Goal: Find specific page/section: Find specific page/section

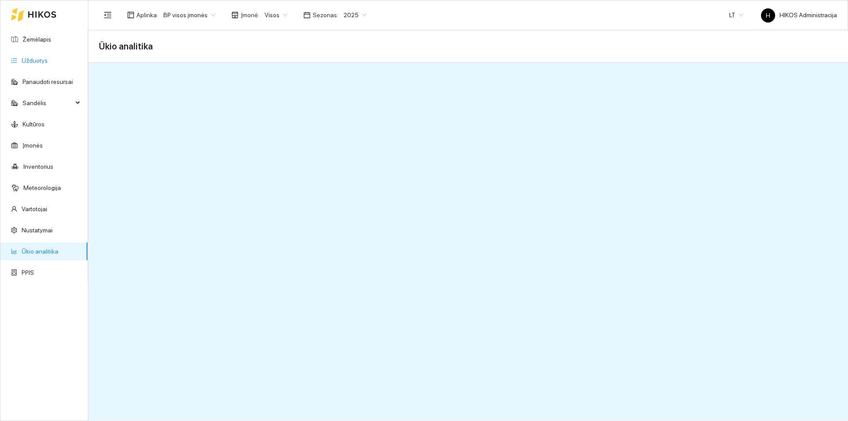
click at [48, 62] on link "Užduotys" at bounding box center [35, 60] width 26 height 7
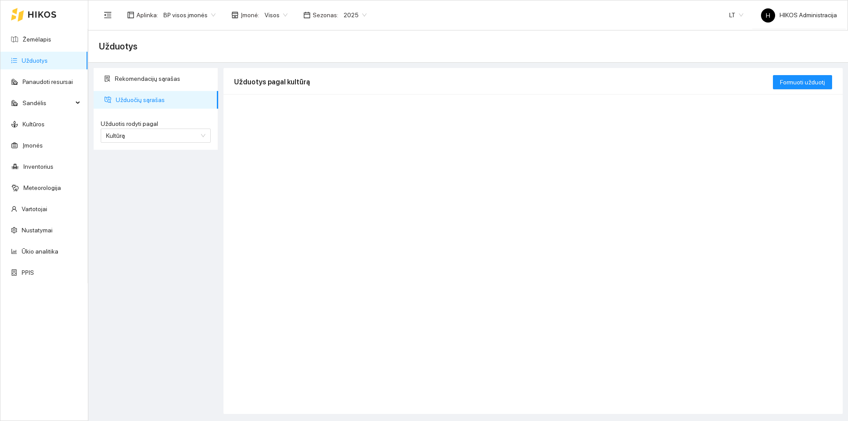
click at [195, 26] on div "Aplinka : BP visos įmonės Įmonė : Visos Sezonas : 2025 LT H HIKOS Administracija" at bounding box center [468, 14] width 738 height 29
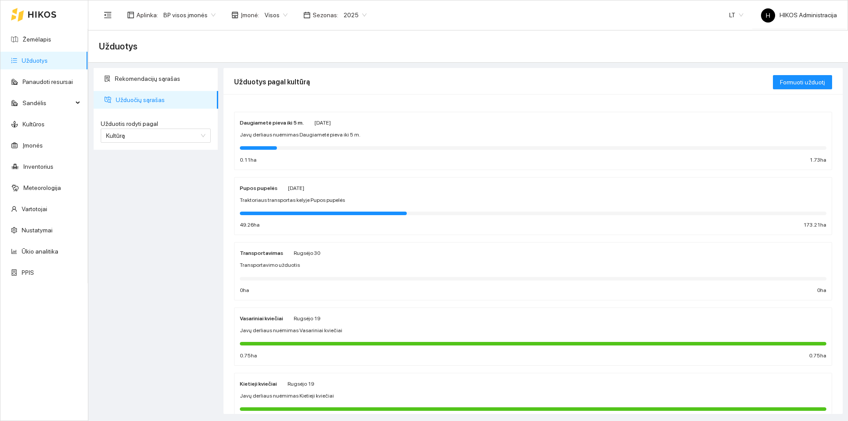
click at [193, 18] on span "BP visos įmonės" at bounding box center [189, 14] width 52 height 13
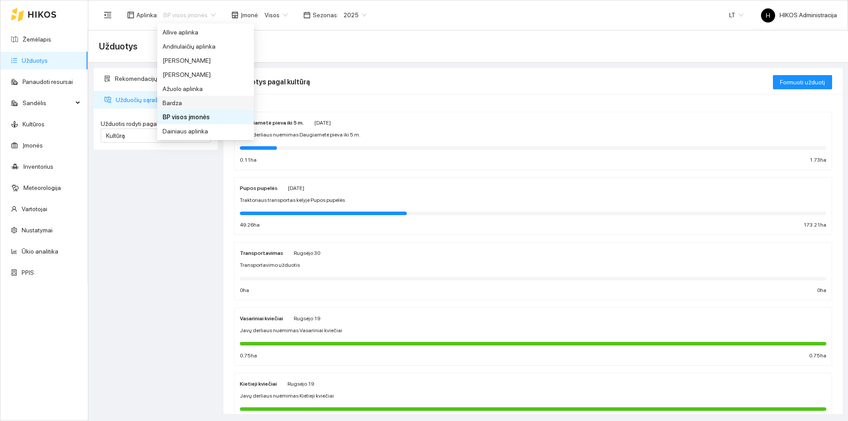
scroll to position [132, 0]
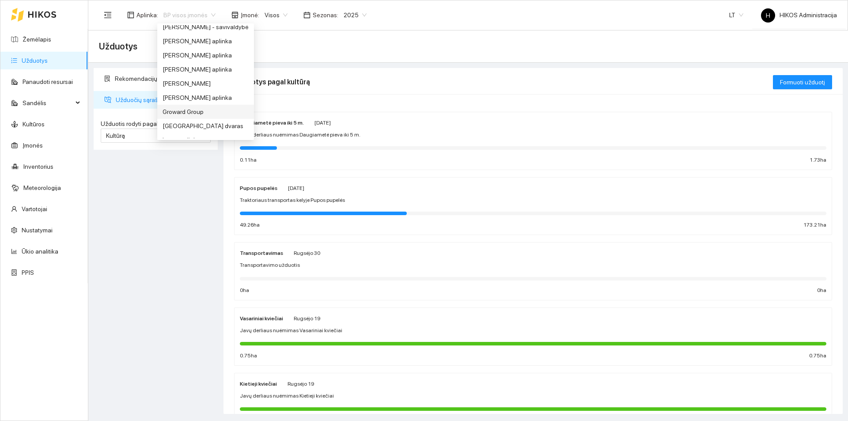
click at [197, 114] on div "Groward Group" at bounding box center [205, 112] width 86 height 10
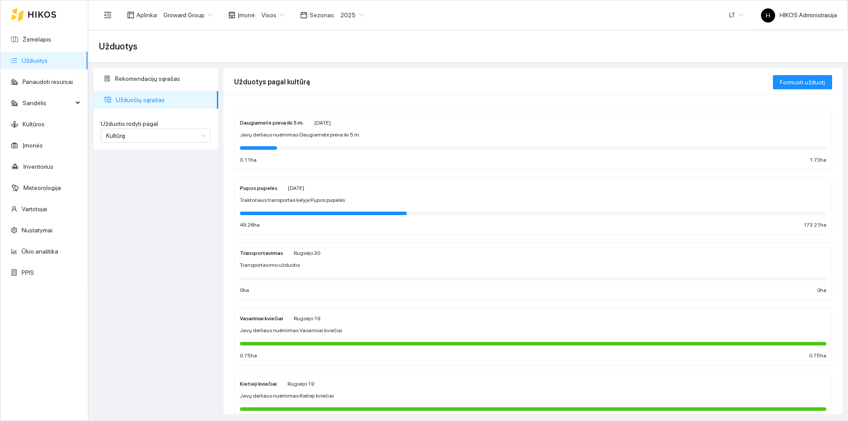
click at [319, 213] on div at bounding box center [323, 213] width 167 height 4
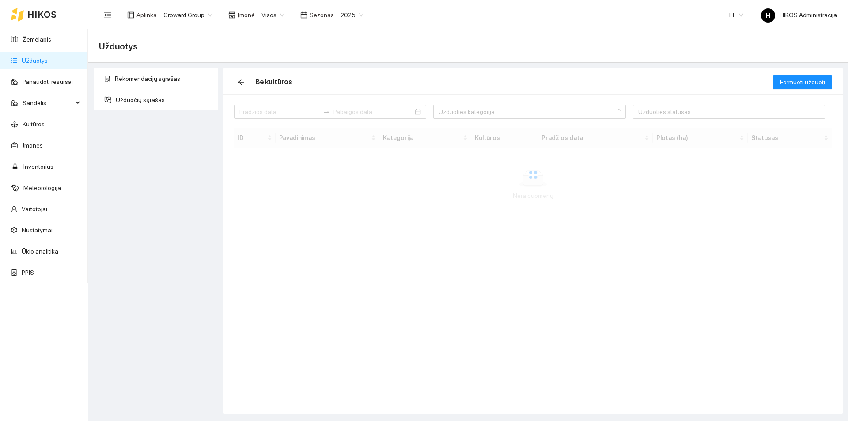
click at [301, 217] on div at bounding box center [533, 175] width 598 height 94
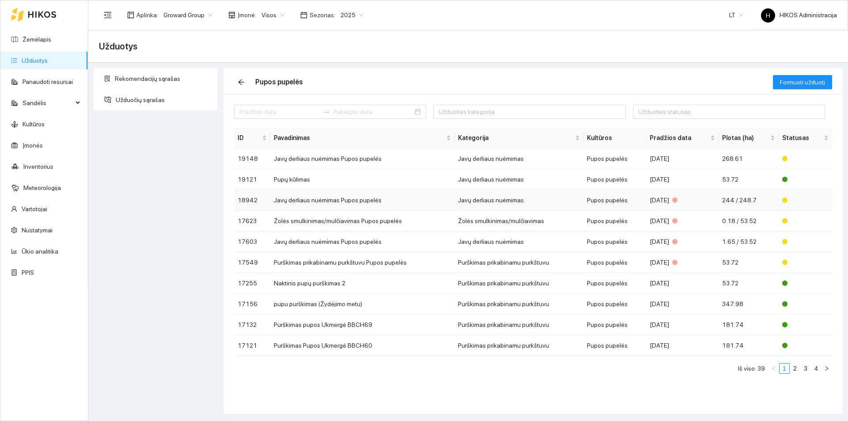
click at [297, 209] on td "Javų derliaus nuėmimas Pupos pupelės" at bounding box center [362, 200] width 184 height 21
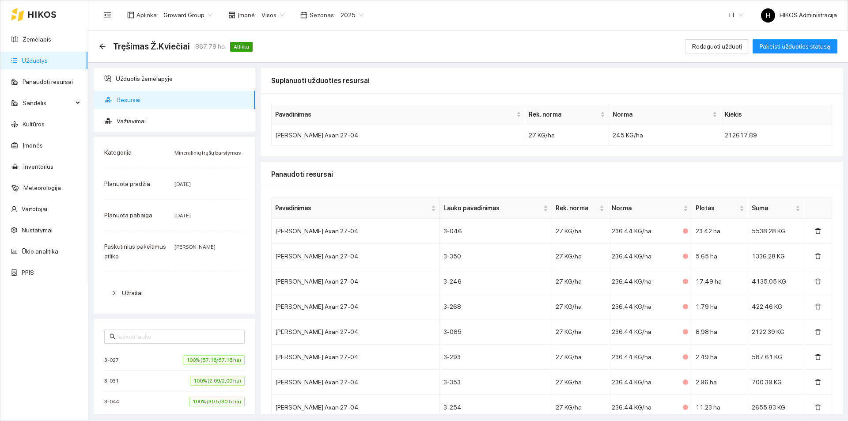
click at [261, 14] on span "Visos" at bounding box center [272, 14] width 23 height 13
click at [303, 47] on div "UAB "Zujų paukštynas" Ukmerge" at bounding box center [303, 46] width 90 height 10
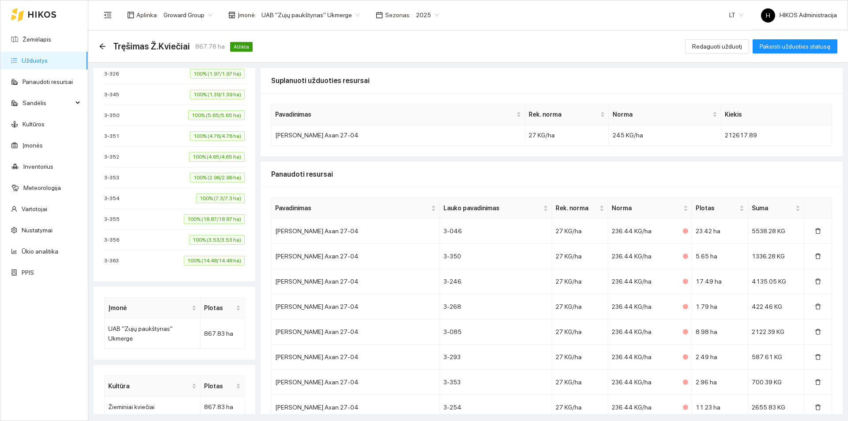
scroll to position [1402, 0]
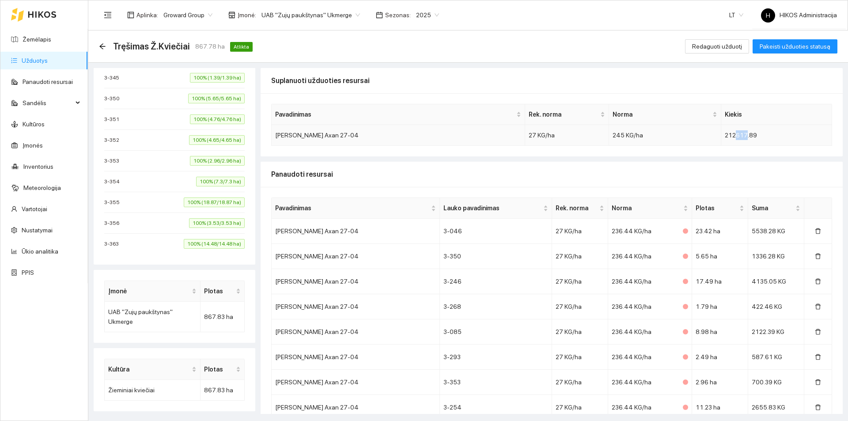
drag, startPoint x: 708, startPoint y: 135, endPoint x: 715, endPoint y: 133, distance: 7.0
click at [721, 133] on td "212617.89" at bounding box center [776, 135] width 111 height 21
drag, startPoint x: 485, startPoint y: 207, endPoint x: 486, endPoint y: 216, distance: 8.9
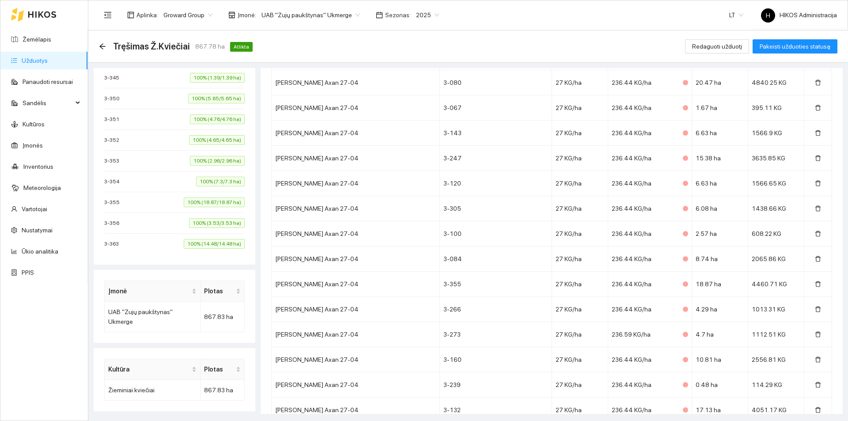
scroll to position [1494, 0]
